Goal: Task Accomplishment & Management: Manage account settings

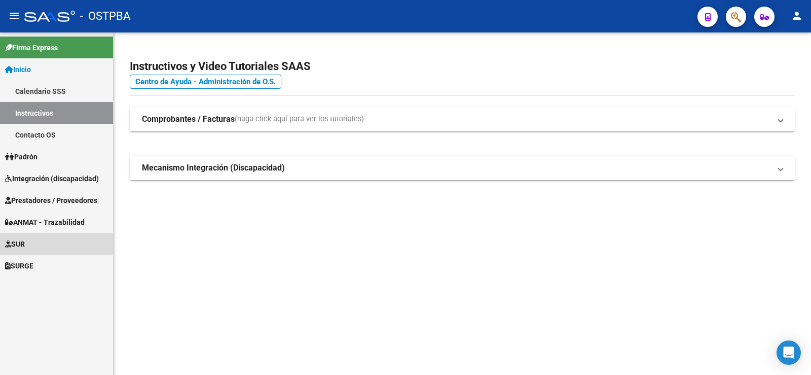
click at [31, 244] on link "SUR" at bounding box center [56, 244] width 113 height 22
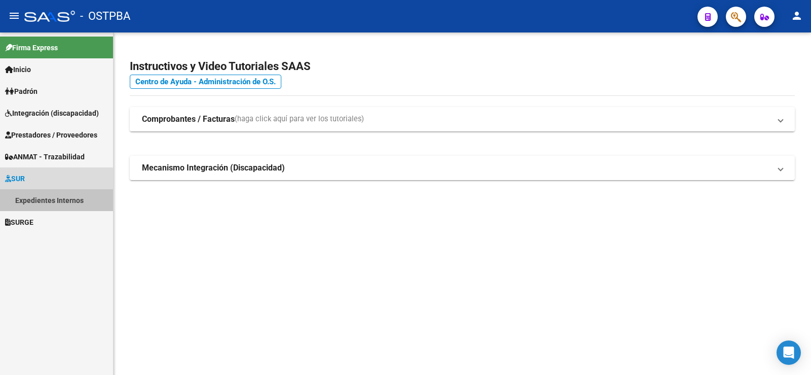
click at [44, 200] on link "Expedientes Internos" at bounding box center [56, 200] width 113 height 22
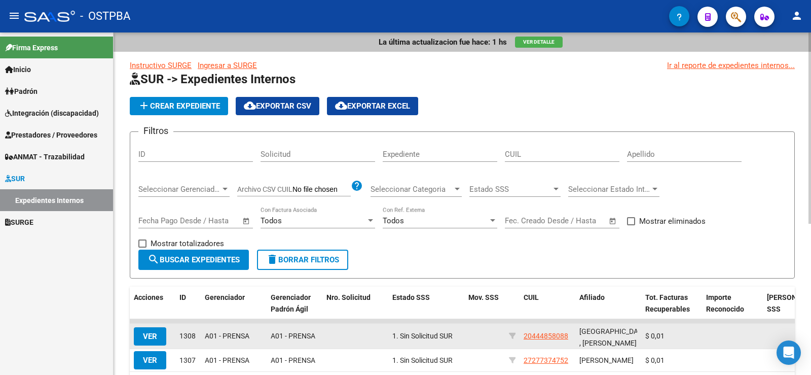
click at [153, 335] on span "VER" at bounding box center [150, 336] width 14 height 9
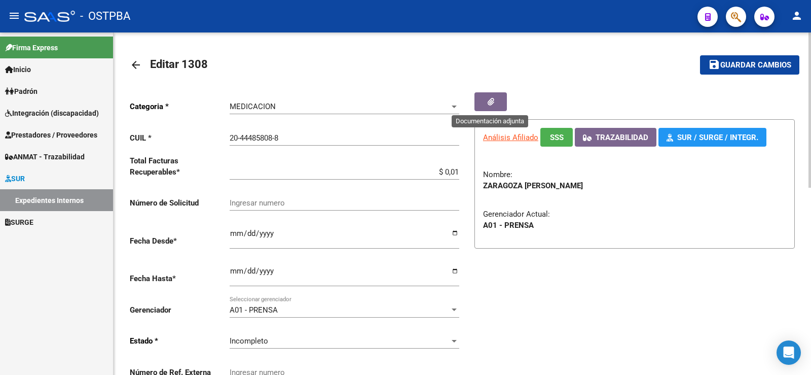
click at [490, 100] on icon "button" at bounding box center [491, 102] width 7 height 8
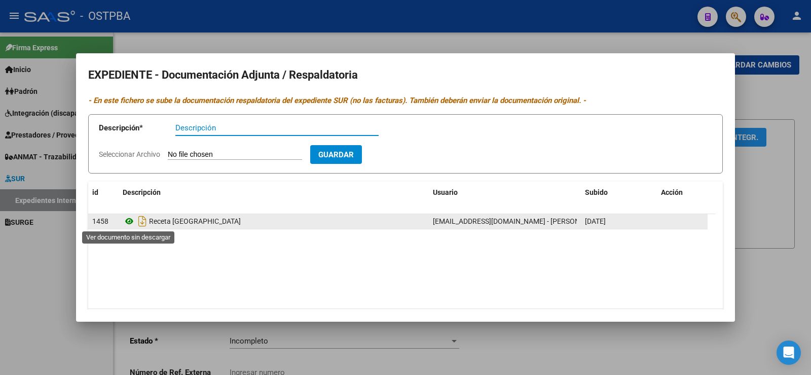
click at [127, 219] on icon at bounding box center [129, 221] width 13 height 12
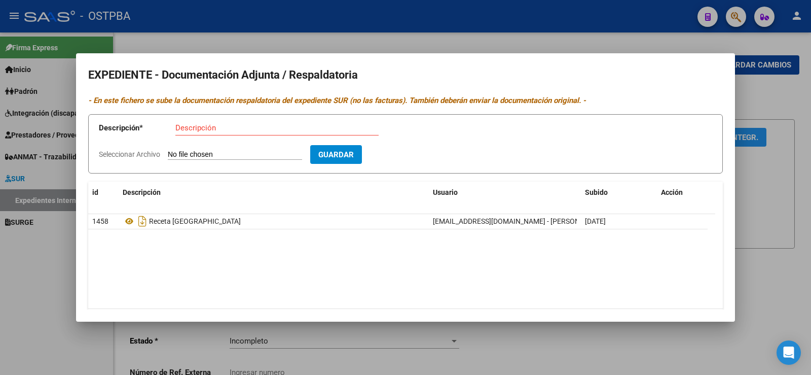
click at [53, 247] on div at bounding box center [405, 187] width 811 height 375
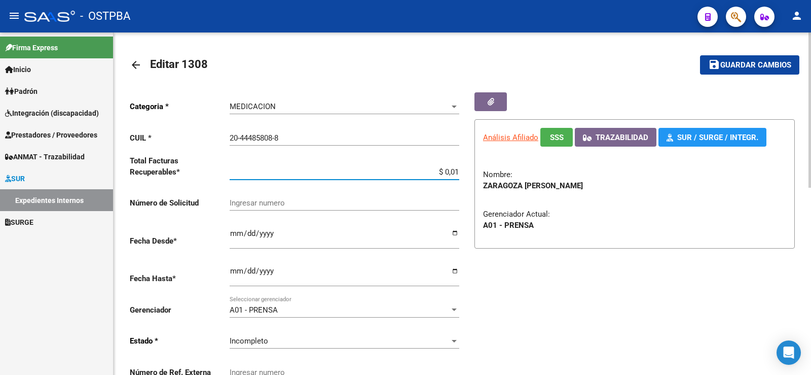
drag, startPoint x: 456, startPoint y: 170, endPoint x: 461, endPoint y: 171, distance: 5.1
click at [461, 171] on div "Categoria * MEDICACION Seleccionar categoria CUIL * 20-44485808-8 Ingresar CUIL…" at bounding box center [296, 240] width 333 height 297
type input "$ 0,02"
click at [764, 65] on span "Guardar cambios" at bounding box center [756, 65] width 71 height 9
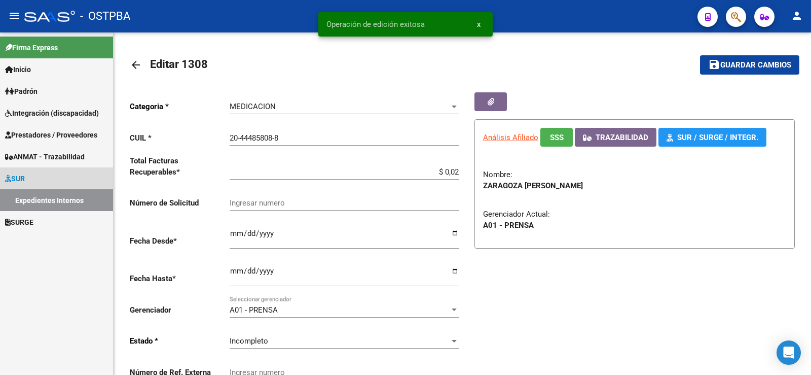
click at [49, 202] on link "Expedientes Internos" at bounding box center [56, 200] width 113 height 22
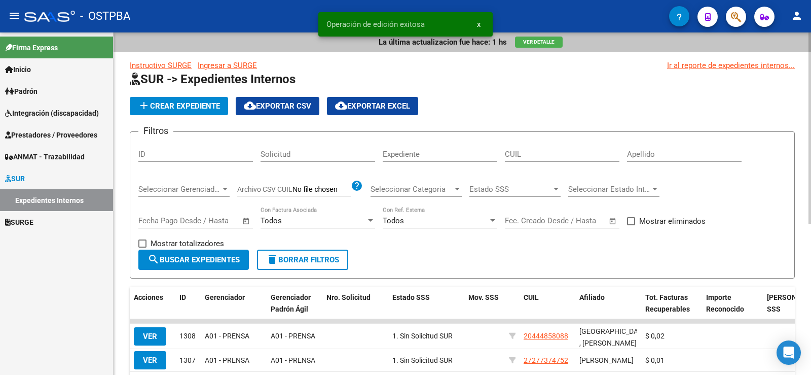
scroll to position [203, 0]
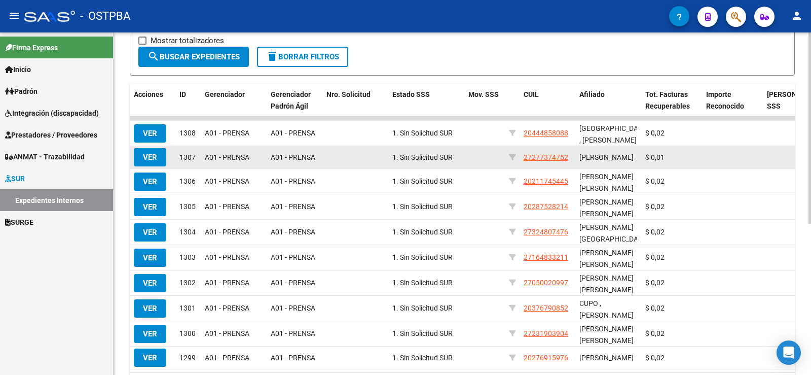
click at [145, 161] on span "VER" at bounding box center [150, 157] width 14 height 9
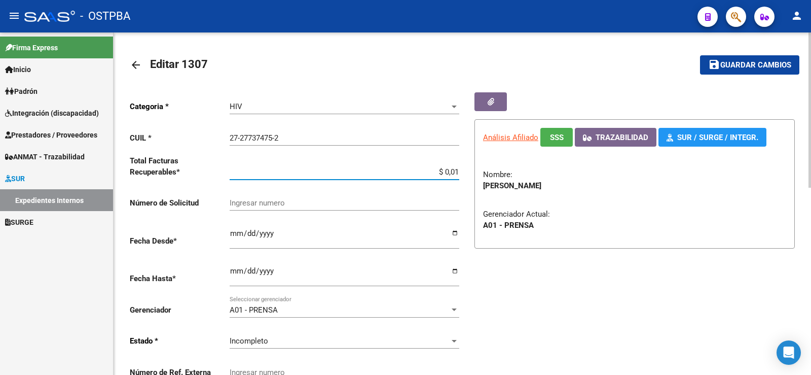
drag, startPoint x: 455, startPoint y: 172, endPoint x: 467, endPoint y: 168, distance: 12.3
click at [467, 168] on div "Categoria * HIV Seleccionar categoria CUIL * 27-27737475-2 Ingresar CUIL Total …" at bounding box center [462, 240] width 665 height 297
type input "$ 0,02"
click at [740, 63] on span "Guardar cambios" at bounding box center [756, 65] width 71 height 9
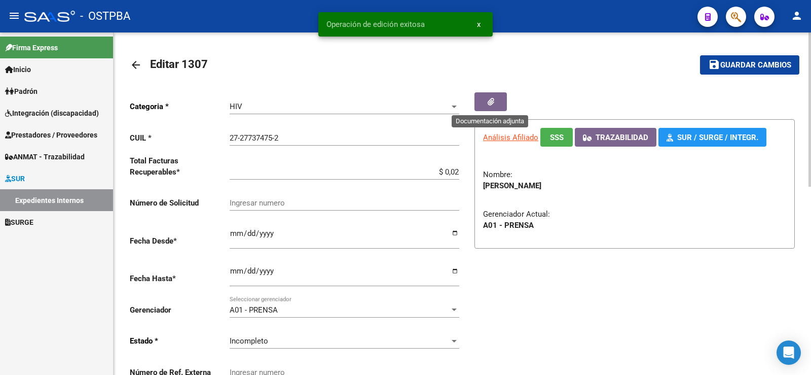
click at [490, 100] on icon "button" at bounding box center [491, 102] width 7 height 8
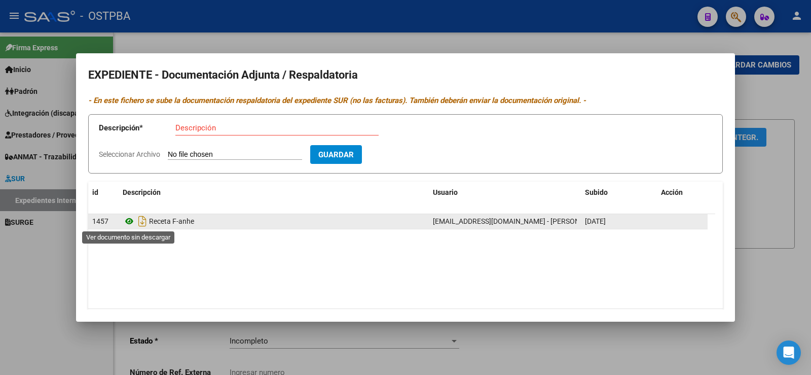
click at [128, 222] on icon at bounding box center [129, 221] width 13 height 12
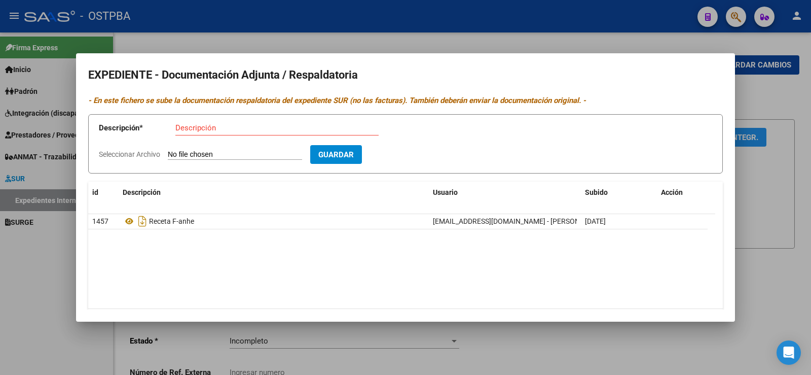
click at [48, 256] on div at bounding box center [405, 187] width 811 height 375
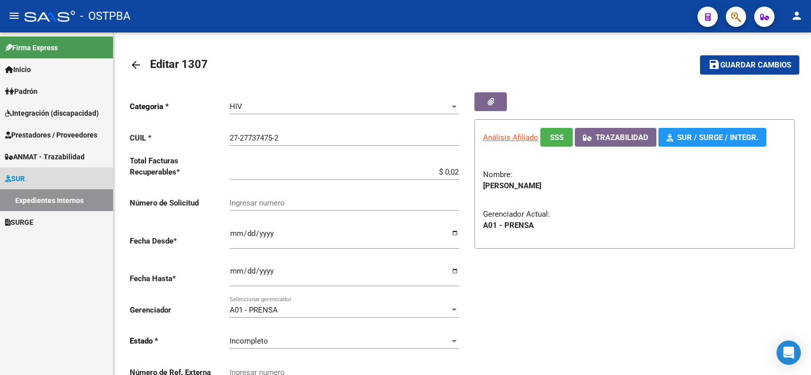
click at [55, 199] on link "Expedientes Internos" at bounding box center [56, 200] width 113 height 22
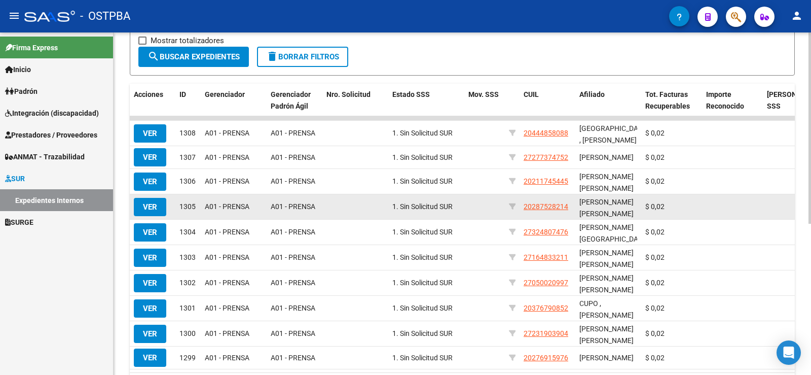
scroll to position [1, 0]
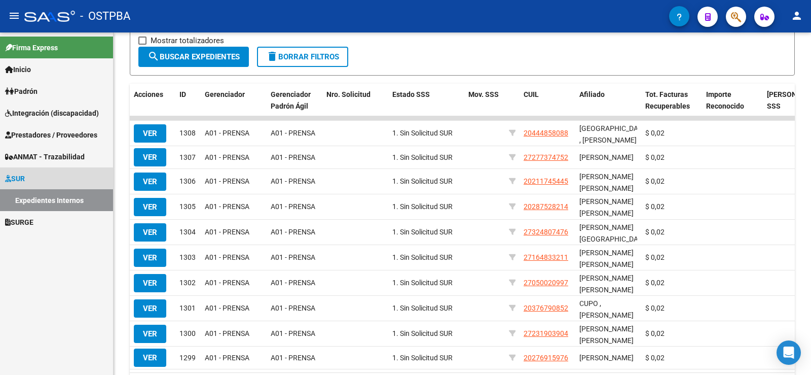
click at [45, 197] on link "Expedientes Internos" at bounding box center [56, 200] width 113 height 22
click at [44, 202] on link "Expedientes Internos" at bounding box center [56, 200] width 113 height 22
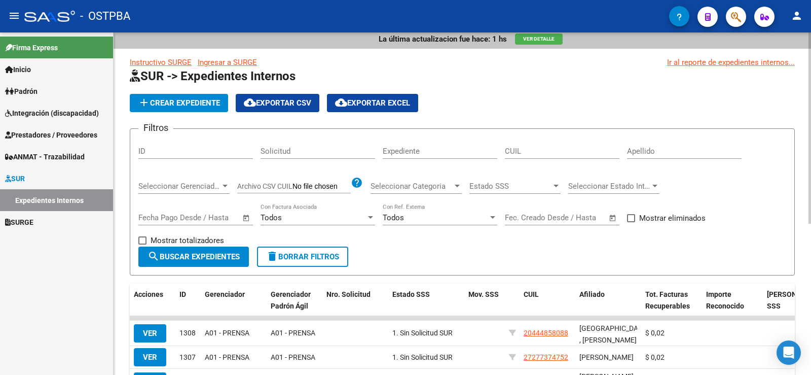
scroll to position [0, 0]
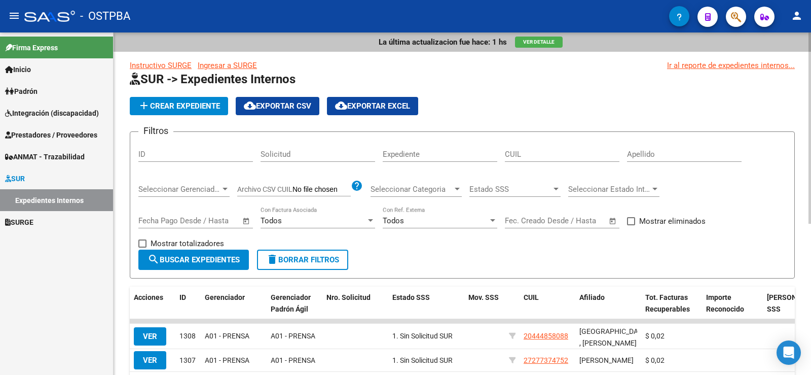
click at [646, 155] on input "Apellido" at bounding box center [684, 154] width 115 height 9
type input "[PERSON_NAME]"
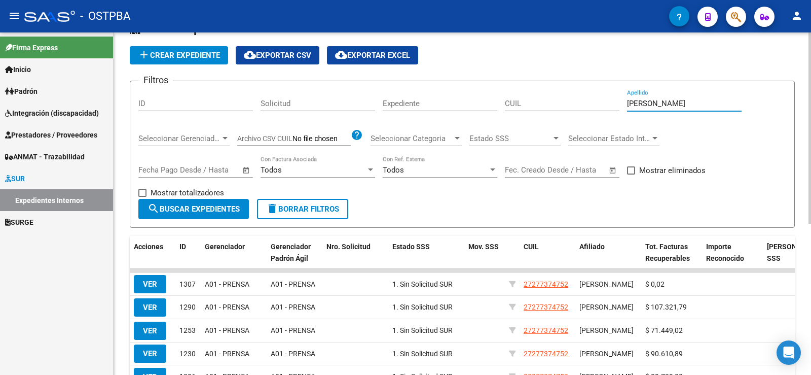
scroll to position [101, 0]
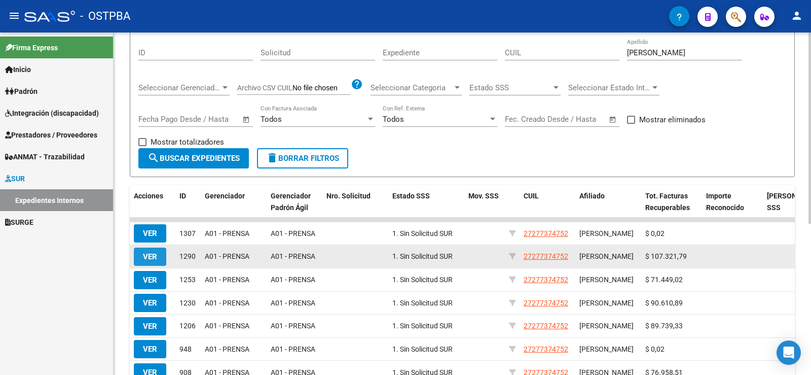
click at [152, 257] on span "VER" at bounding box center [150, 256] width 14 height 9
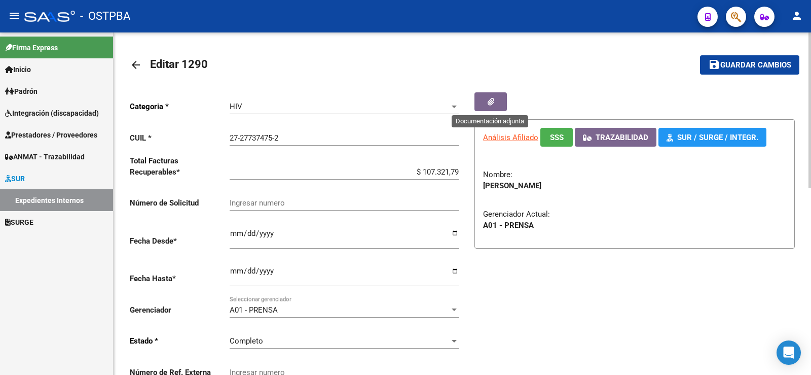
click at [490, 102] on icon "button" at bounding box center [491, 102] width 7 height 8
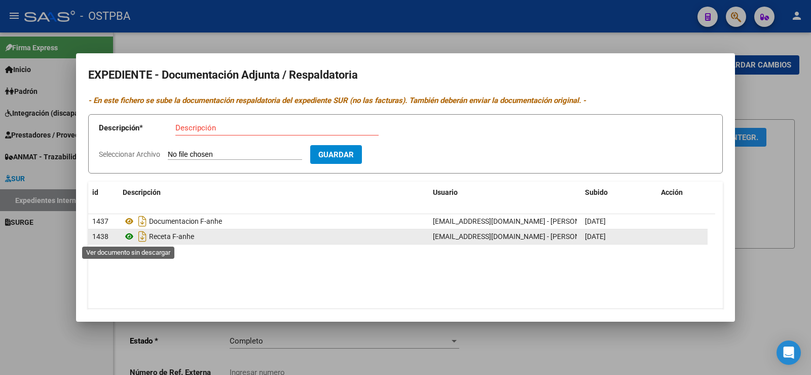
click at [129, 236] on icon at bounding box center [129, 236] width 13 height 12
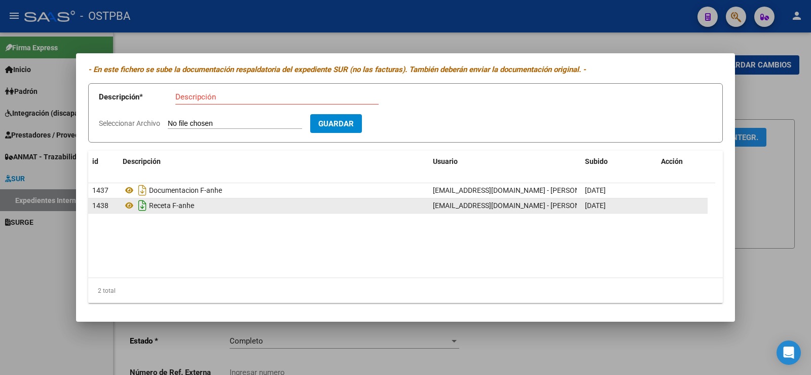
scroll to position [32, 0]
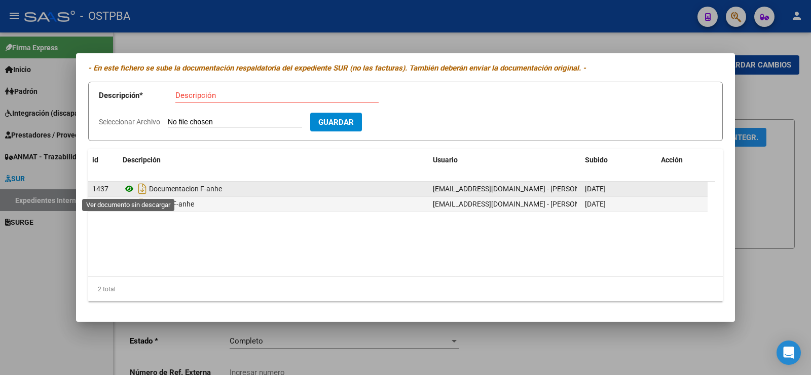
click at [131, 188] on icon at bounding box center [129, 189] width 13 height 12
